Goal: Task Accomplishment & Management: Manage account settings

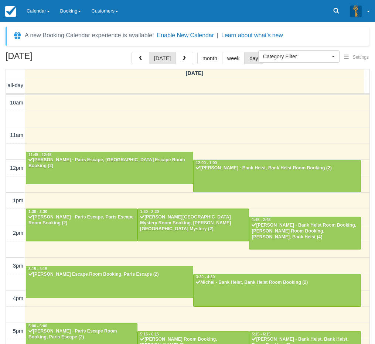
select select
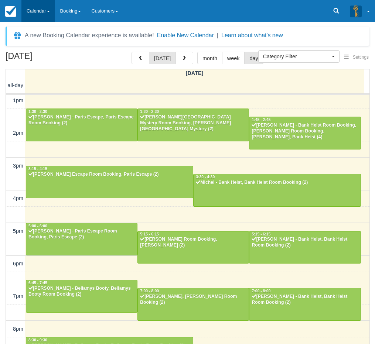
click at [44, 15] on link "Calendar" at bounding box center [38, 11] width 34 height 22
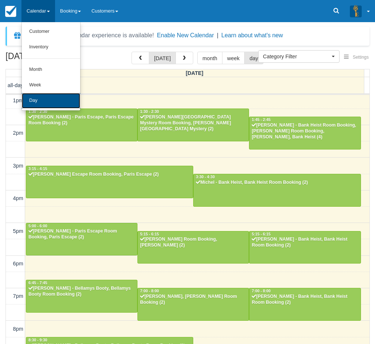
click at [50, 100] on link "Day" at bounding box center [51, 101] width 58 height 16
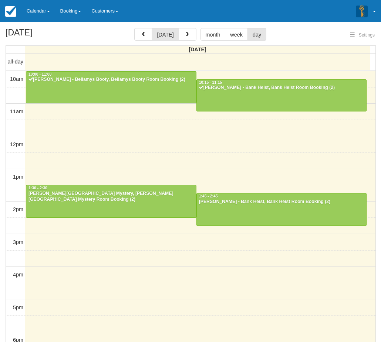
select select
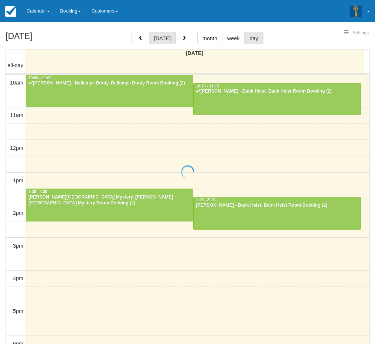
select select
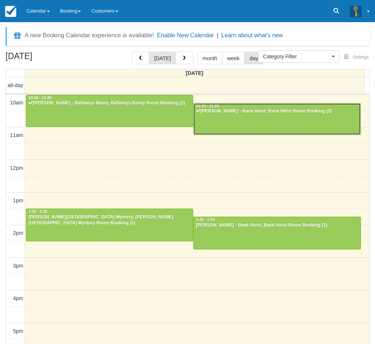
click at [231, 115] on div at bounding box center [277, 119] width 167 height 32
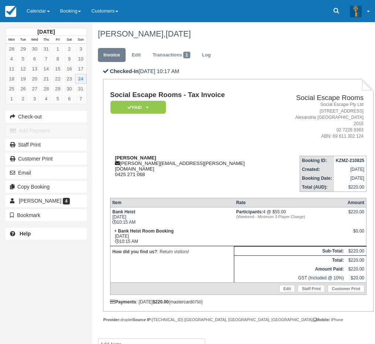
click at [126, 155] on strong "Matthew Whiting" at bounding box center [135, 158] width 41 height 6
drag, startPoint x: 126, startPoint y: 150, endPoint x: 140, endPoint y: 150, distance: 14.0
click at [140, 155] on strong "Matthew Whiting" at bounding box center [135, 158] width 41 height 6
copy strong "Matthew Whiting"
click at [33, 11] on link "Calendar" at bounding box center [38, 11] width 34 height 22
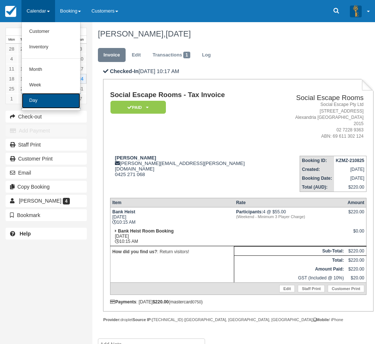
click at [50, 104] on link "Day" at bounding box center [51, 101] width 58 height 16
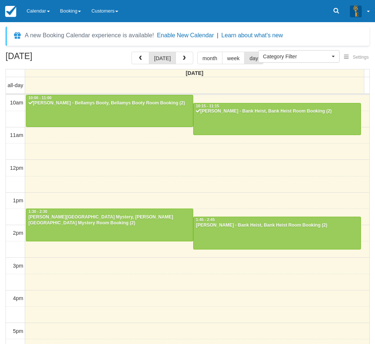
select select
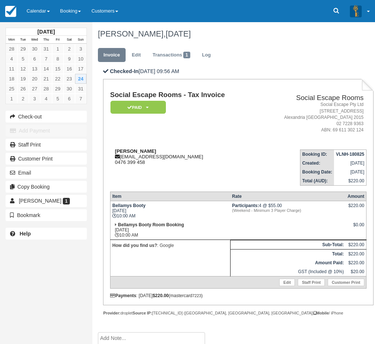
click at [122, 150] on strong "[PERSON_NAME]" at bounding box center [135, 152] width 41 height 6
drag, startPoint x: 122, startPoint y: 150, endPoint x: 134, endPoint y: 152, distance: 12.3
click at [134, 152] on strong "[PERSON_NAME]" at bounding box center [135, 152] width 41 height 6
